Goal: Task Accomplishment & Management: Complete application form

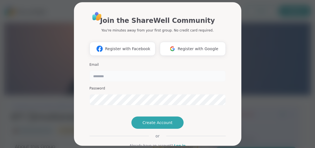
click at [159, 78] on input "email" at bounding box center [158, 76] width 136 height 11
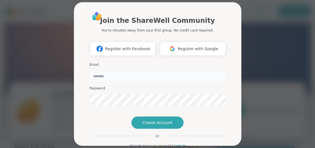
type input "**********"
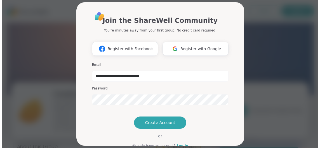
scroll to position [21, 0]
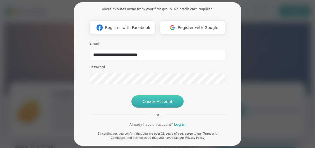
click at [161, 108] on button "Create Account" at bounding box center [158, 102] width 53 height 12
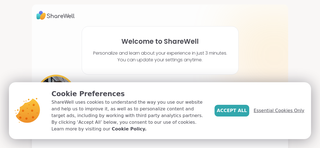
click at [275, 114] on span "Essential Cookies Only" at bounding box center [278, 111] width 51 height 7
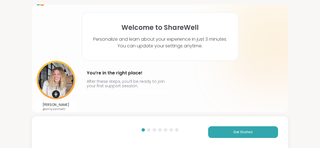
scroll to position [17, 0]
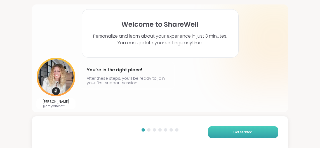
click at [227, 134] on button "Get Started" at bounding box center [243, 133] width 70 height 12
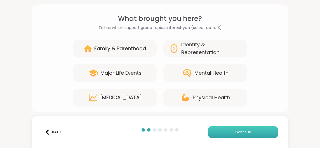
click at [228, 134] on button "Continue" at bounding box center [243, 133] width 70 height 12
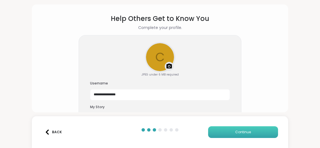
click at [228, 134] on button "Continue" at bounding box center [243, 133] width 70 height 12
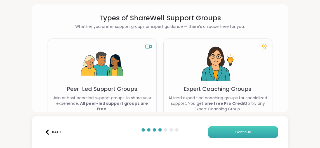
click at [228, 134] on button "Continue" at bounding box center [243, 133] width 70 height 12
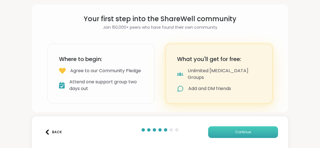
click at [228, 134] on button "Continue" at bounding box center [243, 133] width 70 height 12
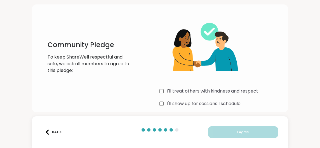
click at [213, 95] on div "I'll treat others with kindness and respect I'll show up for sessions I schedul…" at bounding box center [221, 68] width 124 height 108
click at [211, 106] on label "I'll show up for sessions I schedule" at bounding box center [203, 104] width 73 height 7
click at [213, 89] on label "I'll treat others with kindness and respect" at bounding box center [212, 91] width 91 height 7
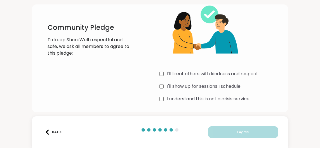
click at [196, 99] on label "I understand this is not a crisis service" at bounding box center [208, 99] width 82 height 7
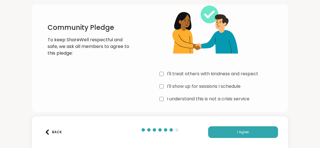
click at [227, 123] on div "Back I Agree" at bounding box center [160, 132] width 256 height 32
click at [221, 136] on button "I Agree" at bounding box center [243, 133] width 70 height 12
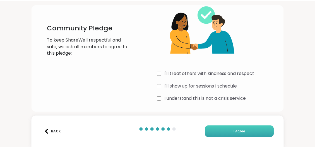
scroll to position [32, 0]
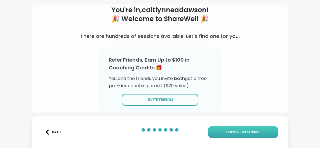
click at [225, 129] on button "Finish & Get Started" at bounding box center [243, 133] width 70 height 12
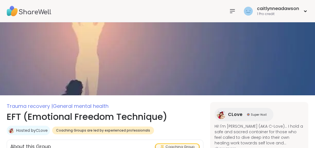
scroll to position [137, 0]
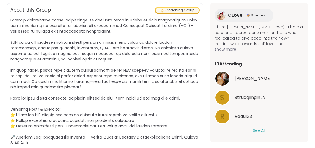
click at [259, 133] on button "See All" at bounding box center [259, 131] width 13 height 6
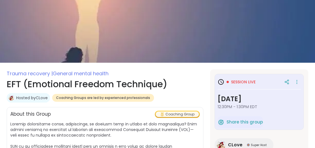
scroll to position [32, 0]
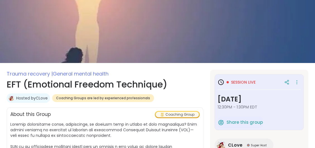
click at [241, 83] on span "Session live" at bounding box center [243, 83] width 25 height 6
click at [294, 84] on icon at bounding box center [297, 82] width 6 height 8
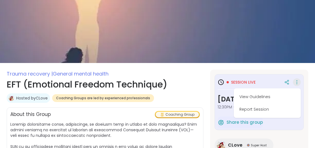
click at [260, 79] on div "Session live View Guidelines Report Session" at bounding box center [259, 82] width 83 height 10
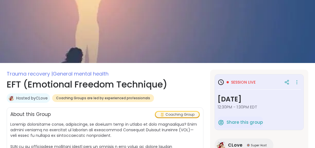
click at [230, 79] on h3 "Session live" at bounding box center [237, 82] width 38 height 7
click at [223, 82] on icon at bounding box center [221, 82] width 7 height 7
click at [285, 82] on icon at bounding box center [287, 82] width 5 height 5
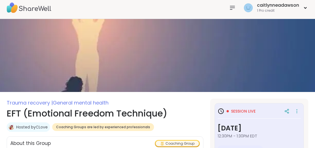
scroll to position [0, 0]
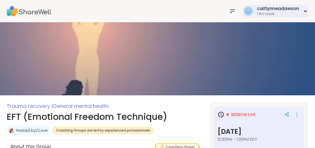
click at [272, 11] on div "caitlynneadawson 1 Pro credit" at bounding box center [157, 11] width 315 height 22
click at [235, 12] on icon at bounding box center [232, 11] width 7 height 7
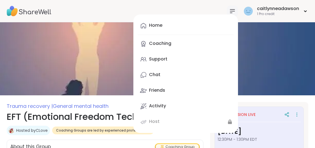
click at [210, 7] on div "Home Coaching Support Chat Friends Activity Host caitlynneadawson 1 Pro credit" at bounding box center [157, 11] width 315 height 22
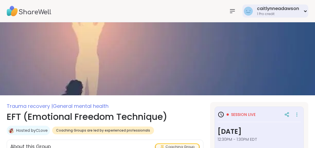
click at [280, 10] on div "caitlynneadawson" at bounding box center [278, 9] width 42 height 6
click at [213, 12] on div "caitlynneadawson 1 Pro credit" at bounding box center [157, 11] width 315 height 22
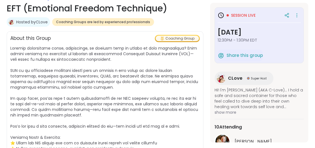
scroll to position [84, 0]
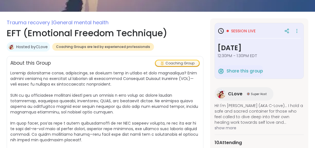
click at [237, 52] on h3 "[DATE]" at bounding box center [259, 48] width 83 height 10
drag, startPoint x: 218, startPoint y: 32, endPoint x: 222, endPoint y: 30, distance: 3.5
click at [218, 32] on icon at bounding box center [221, 31] width 7 height 7
click at [222, 30] on icon at bounding box center [221, 31] width 7 height 7
click at [237, 33] on span "Session live" at bounding box center [243, 31] width 25 height 6
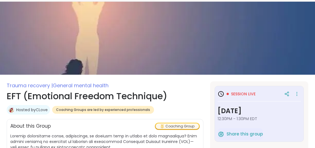
scroll to position [0, 0]
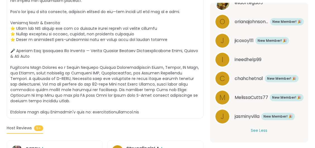
click at [263, 130] on button "See Less" at bounding box center [259, 131] width 16 height 6
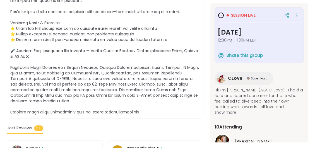
click at [234, 40] on span "12:30PM - 1:30PM EDT" at bounding box center [259, 40] width 83 height 6
click at [218, 16] on icon at bounding box center [221, 15] width 7 height 7
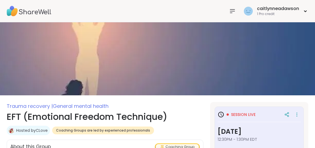
click at [233, 9] on icon at bounding box center [232, 11] width 7 height 7
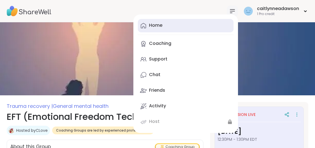
click at [186, 30] on link "Home" at bounding box center [186, 25] width 96 height 13
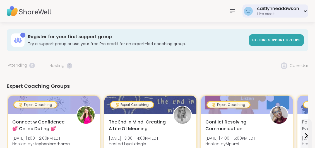
click at [287, 8] on div "caitlynneadawson" at bounding box center [278, 9] width 42 height 6
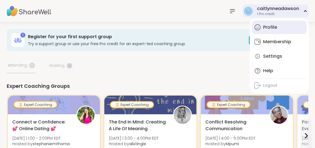
click at [279, 28] on link "Profile" at bounding box center [279, 27] width 55 height 13
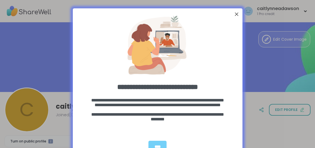
click at [235, 14] on div at bounding box center [236, 14] width 7 height 7
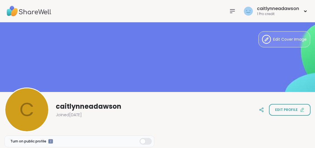
click at [236, 9] on icon at bounding box center [232, 11] width 7 height 7
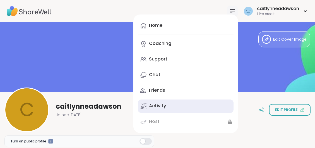
click at [168, 108] on link "Activity" at bounding box center [186, 106] width 96 height 13
